Goal: Task Accomplishment & Management: Use online tool/utility

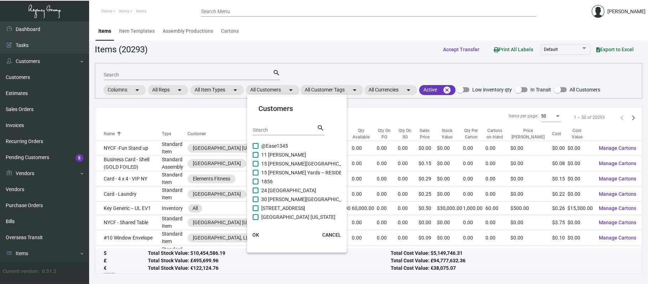
click at [275, 130] on input "Search" at bounding box center [285, 131] width 64 height 6
type input "aman"
click at [284, 171] on span "AMAN [US_STATE]" at bounding box center [281, 172] width 40 height 9
click at [255, 176] on input "AMAN [US_STATE]" at bounding box center [255, 176] width 0 height 0
checkbox input "true"
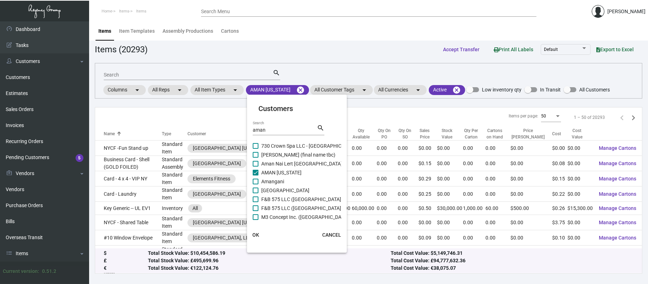
click at [256, 235] on span "OK" at bounding box center [255, 235] width 7 height 6
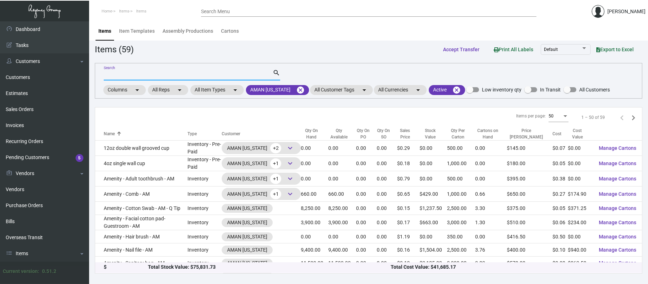
click at [208, 72] on input "Search" at bounding box center [188, 75] width 169 height 6
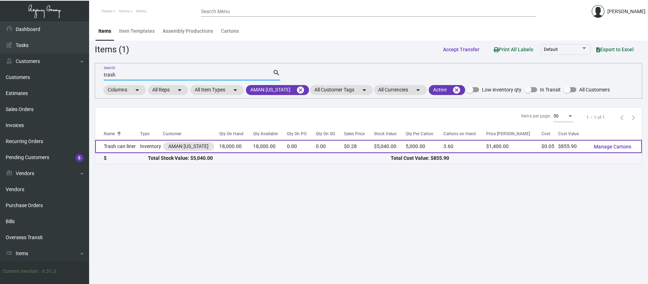
type input "trash"
click at [116, 144] on td "Trash can liner" at bounding box center [117, 146] width 45 height 13
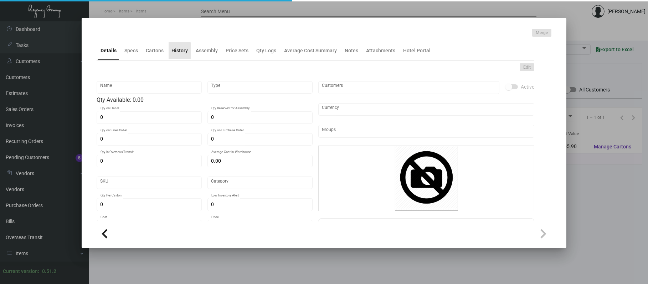
click at [176, 51] on div "History" at bounding box center [179, 50] width 16 height 7
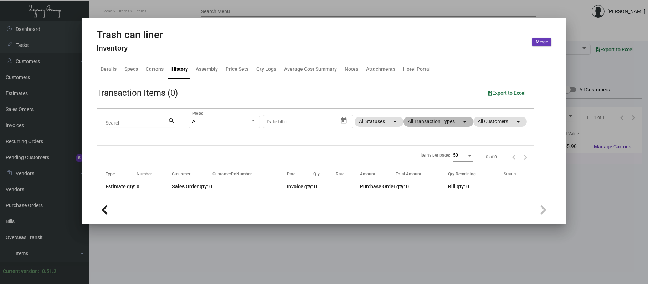
click at [423, 120] on mat-chip "All Transaction Types arrow_drop_down" at bounding box center [438, 122] width 70 height 10
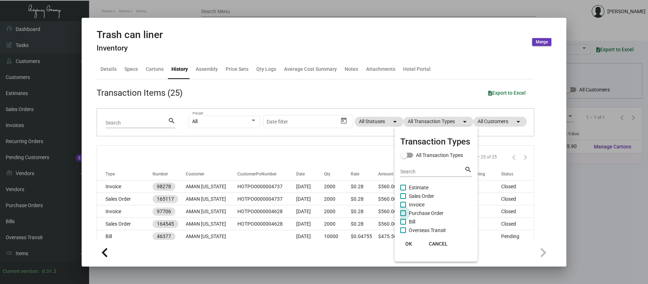
click at [411, 209] on span "Purchase Order" at bounding box center [426, 213] width 35 height 9
click at [403, 216] on input "Purchase Order" at bounding box center [402, 216] width 0 height 0
checkbox input "true"
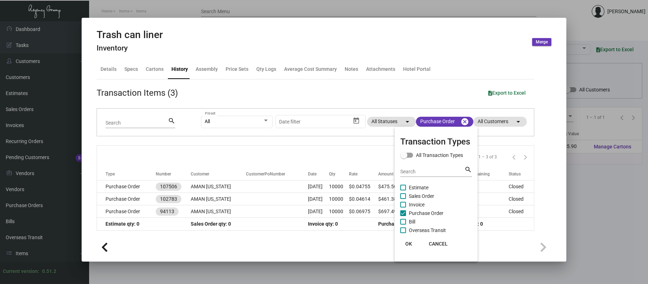
click at [408, 194] on label "Sales Order" at bounding box center [417, 196] width 34 height 9
click at [403, 199] on input "Sales Order" at bounding box center [402, 199] width 0 height 0
checkbox input "true"
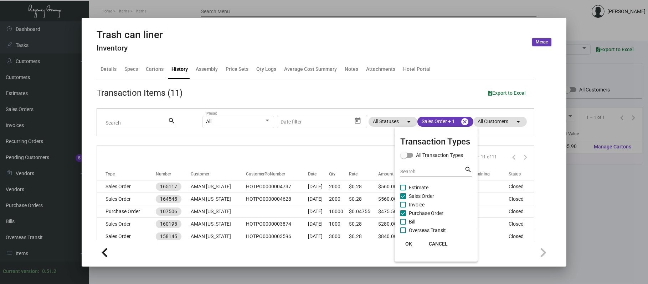
click at [412, 210] on span "Purchase Order" at bounding box center [426, 213] width 35 height 9
click at [403, 216] on input "Purchase Order" at bounding box center [402, 216] width 0 height 0
checkbox input "false"
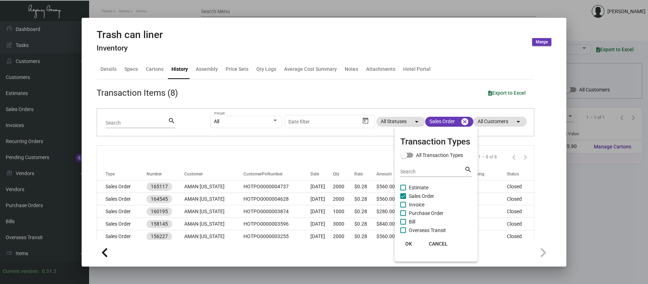
click at [339, 157] on div at bounding box center [324, 142] width 648 height 284
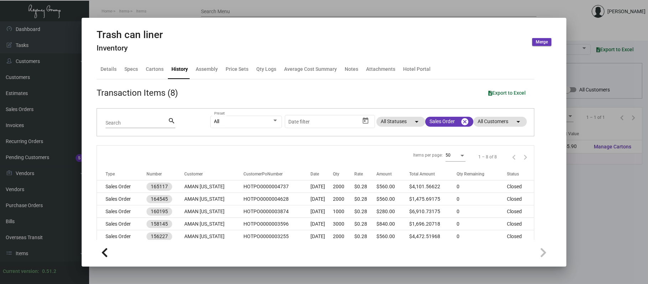
click at [405, 11] on div at bounding box center [324, 142] width 648 height 284
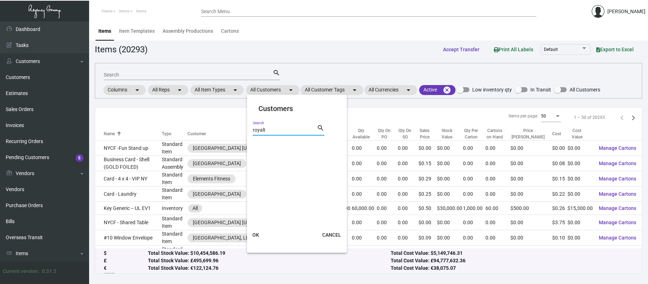
scroll to position [44, 0]
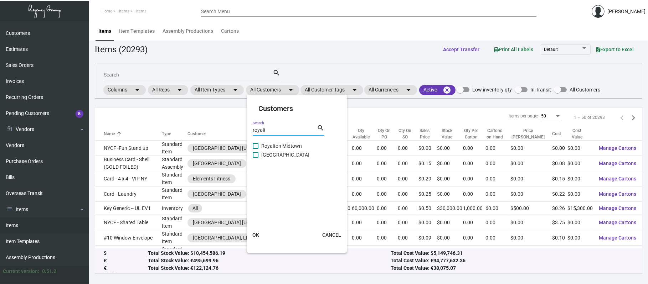
type input "royalt"
click at [287, 154] on span "Royalton Park Avenue" at bounding box center [285, 155] width 48 height 9
click at [255, 158] on input "Royalton Park Avenue" at bounding box center [255, 158] width 0 height 0
checkbox input "true"
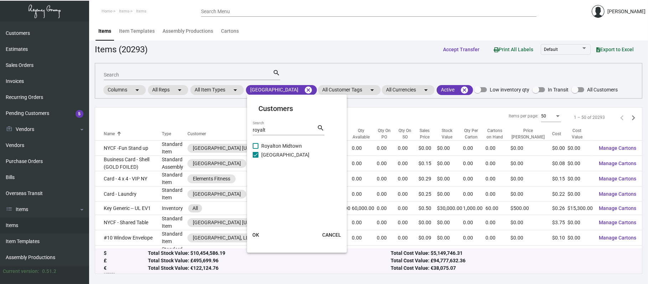
click at [255, 235] on span "OK" at bounding box center [255, 235] width 7 height 6
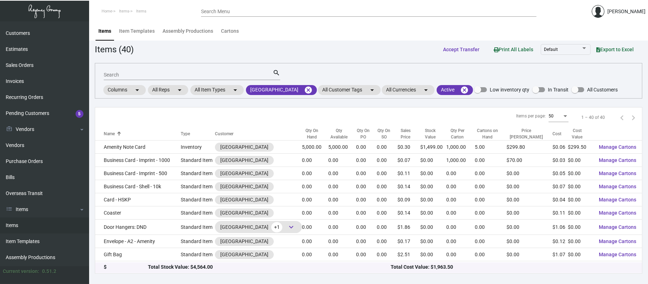
click at [308, 133] on div "Qty On Hand" at bounding box center [312, 134] width 20 height 13
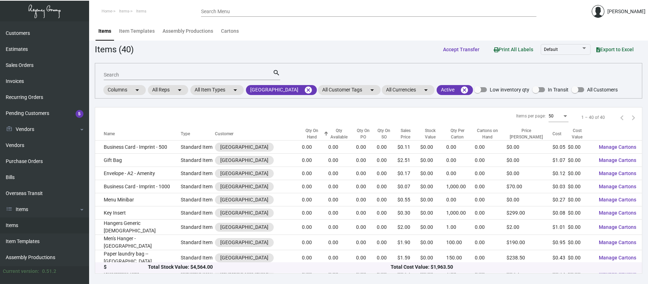
click at [308, 133] on div "Qty On Hand" at bounding box center [312, 134] width 20 height 13
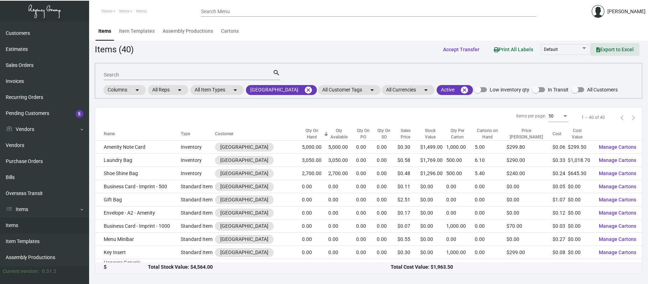
click at [613, 50] on span "Export to Excel" at bounding box center [614, 50] width 37 height 6
click at [282, 30] on div "Items Item Templates Assembly Productions Cartons" at bounding box center [368, 30] width 548 height 19
